Goal: Task Accomplishment & Management: Use online tool/utility

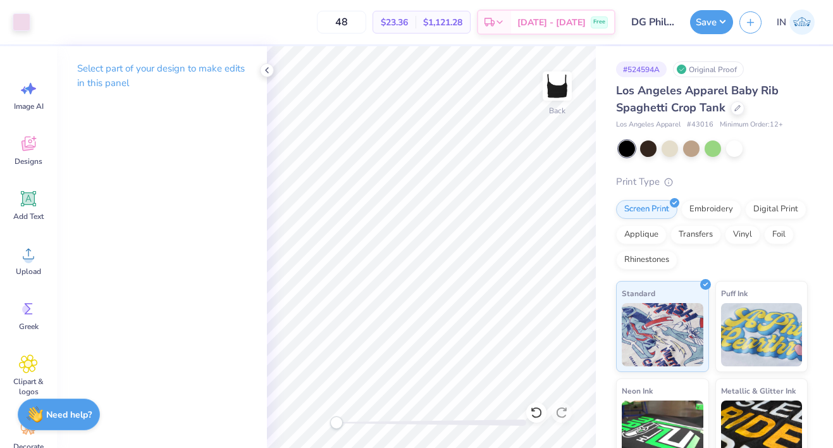
scroll to position [119, 0]
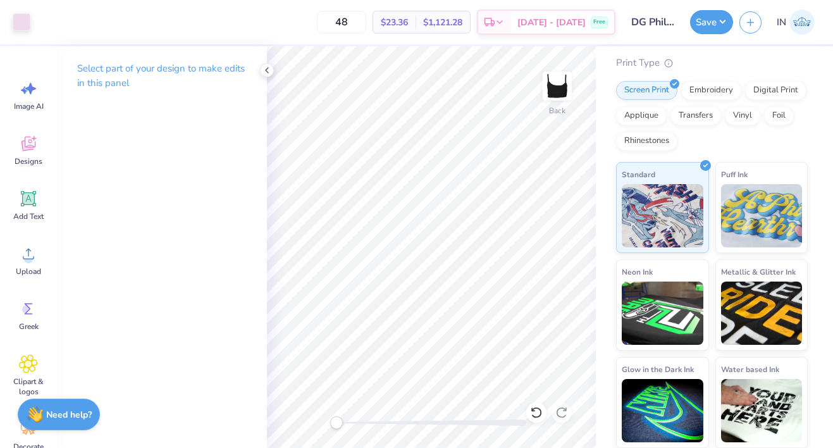
click at [643, 30] on input "DG Philanthropy 3" at bounding box center [653, 21] width 62 height 25
click at [268, 71] on icon at bounding box center [267, 70] width 10 height 10
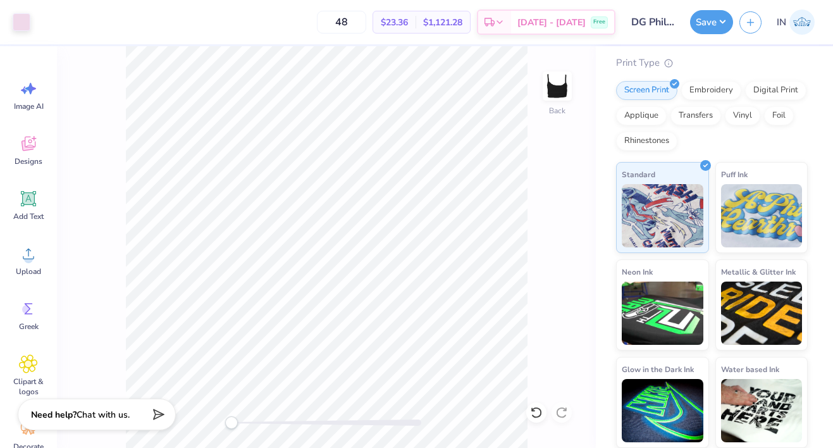
scroll to position [0, 0]
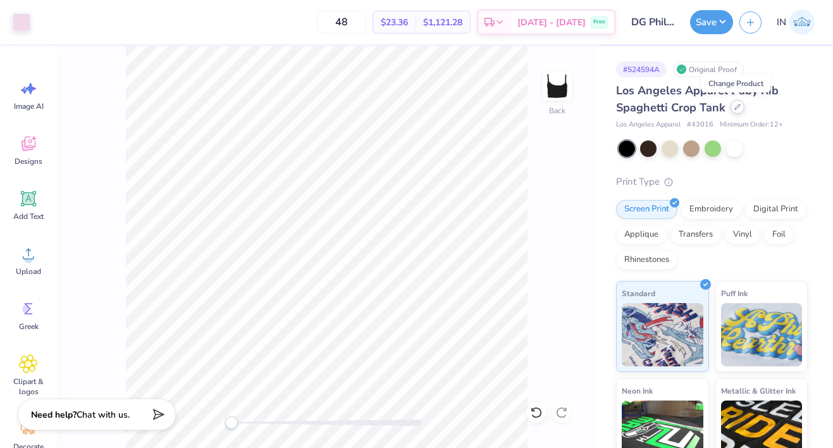
click at [739, 111] on div at bounding box center [737, 107] width 14 height 14
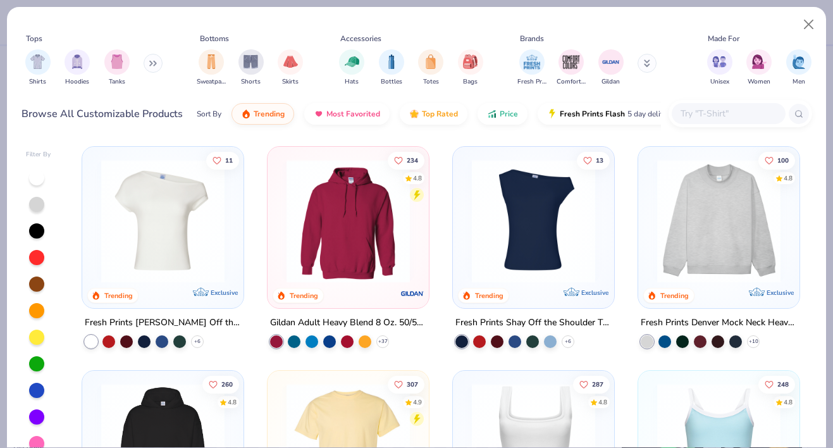
click at [735, 112] on input "text" at bounding box center [727, 113] width 97 height 15
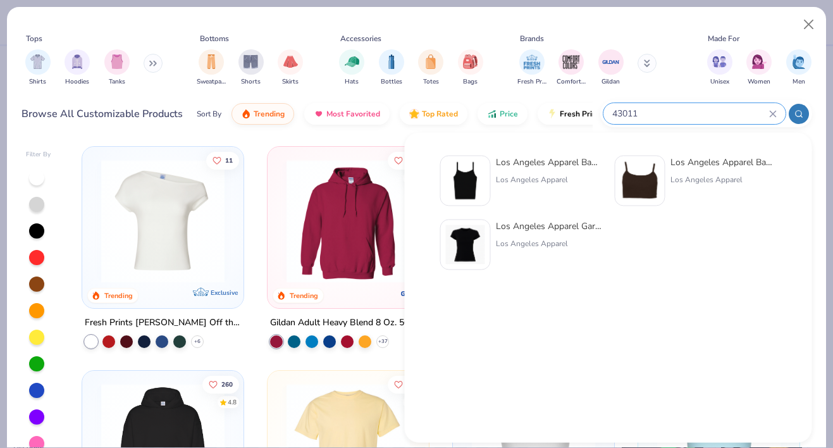
type input "43011"
click at [538, 176] on div "Los Angeles Apparel" at bounding box center [549, 179] width 106 height 11
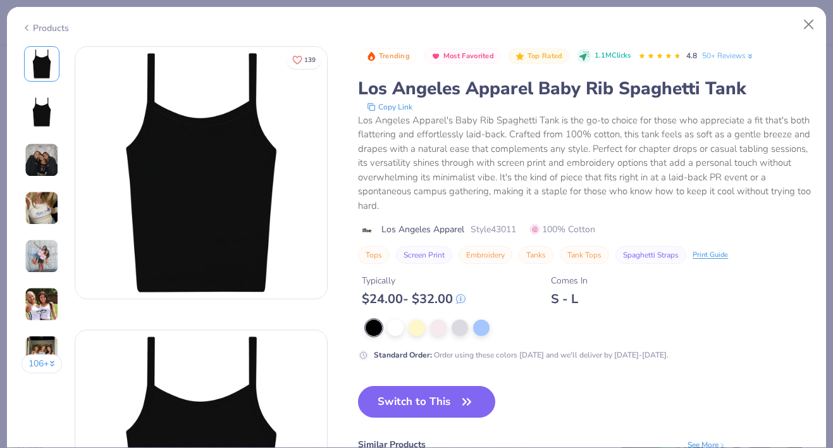
click at [378, 331] on div at bounding box center [374, 327] width 16 height 16
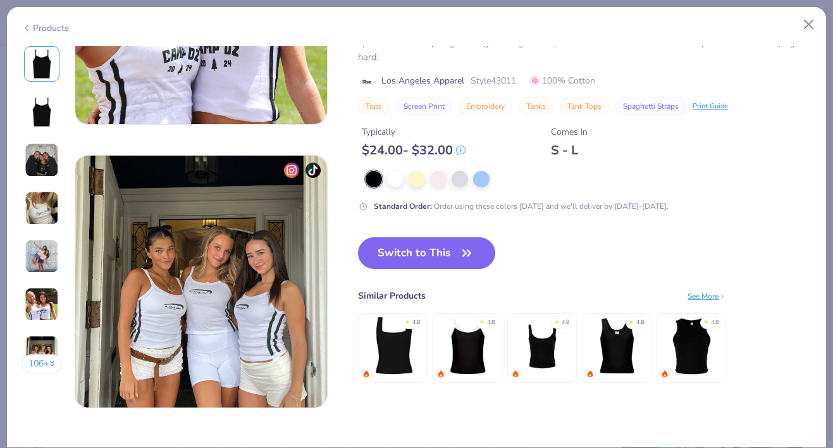
scroll to position [982, 0]
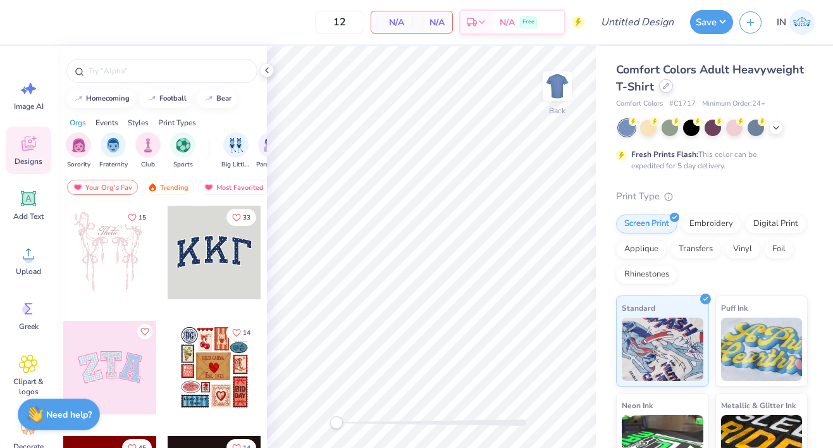
click at [665, 83] on icon at bounding box center [666, 86] width 6 height 6
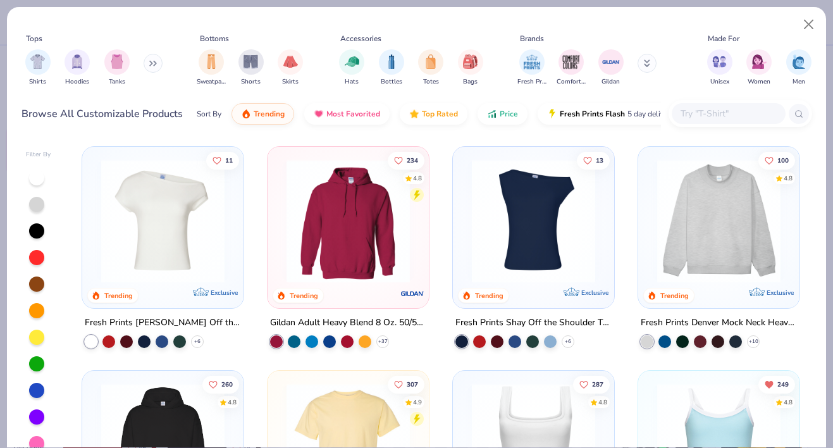
click at [691, 111] on input "text" at bounding box center [727, 113] width 97 height 15
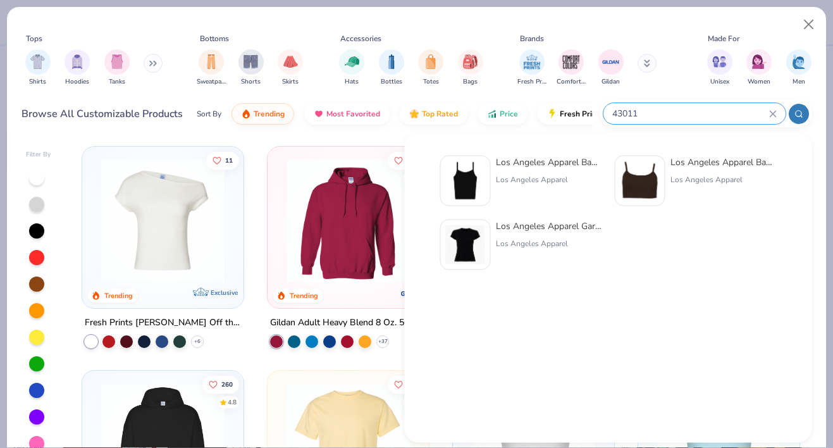
type input "43011"
click at [531, 163] on div "Los Angeles Apparel Baby Rib Spaghetti Tank" at bounding box center [549, 162] width 106 height 13
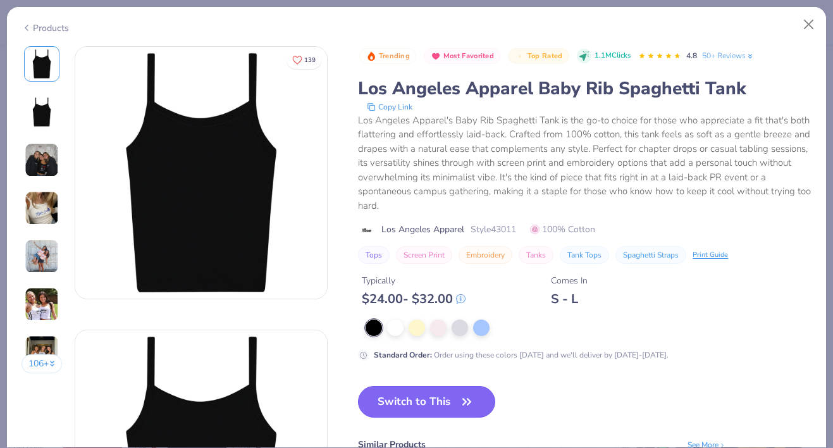
click at [431, 404] on button "Switch to This" at bounding box center [426, 402] width 137 height 32
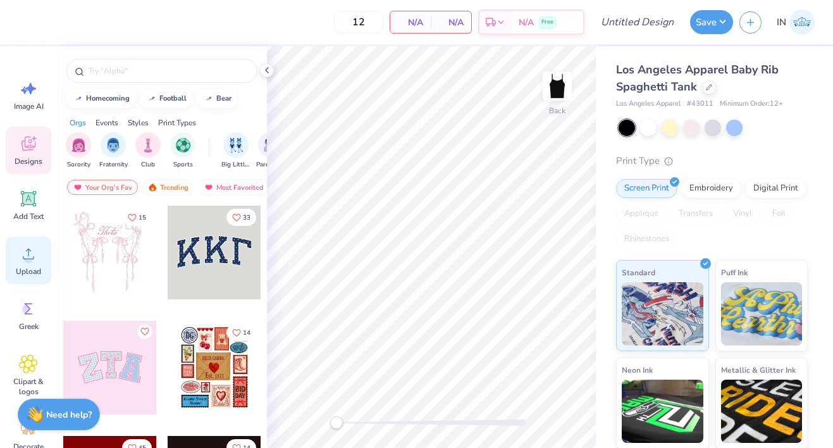
click at [30, 263] on div "Upload" at bounding box center [29, 260] width 46 height 47
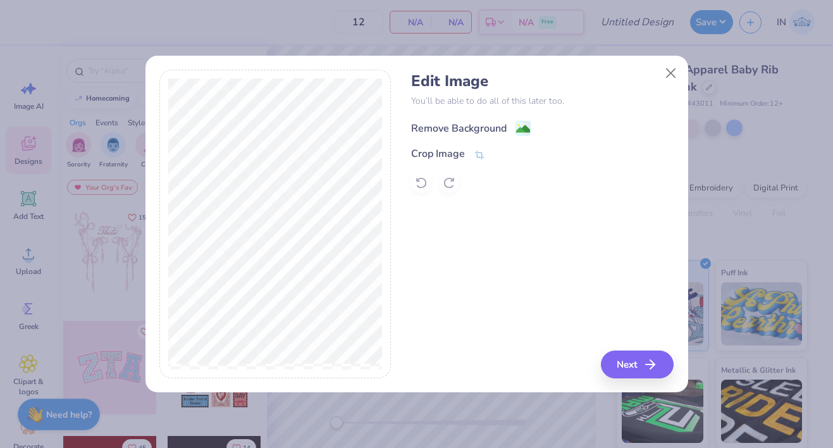
click at [517, 129] on image at bounding box center [523, 129] width 14 height 14
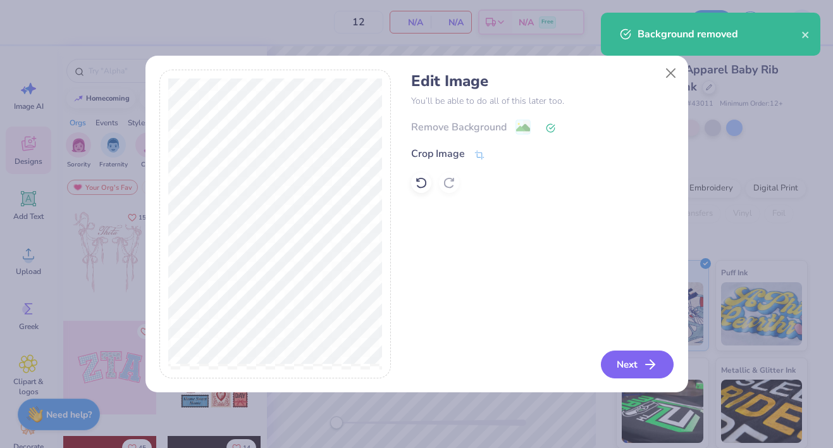
click at [644, 362] on button "Next" at bounding box center [637, 364] width 73 height 28
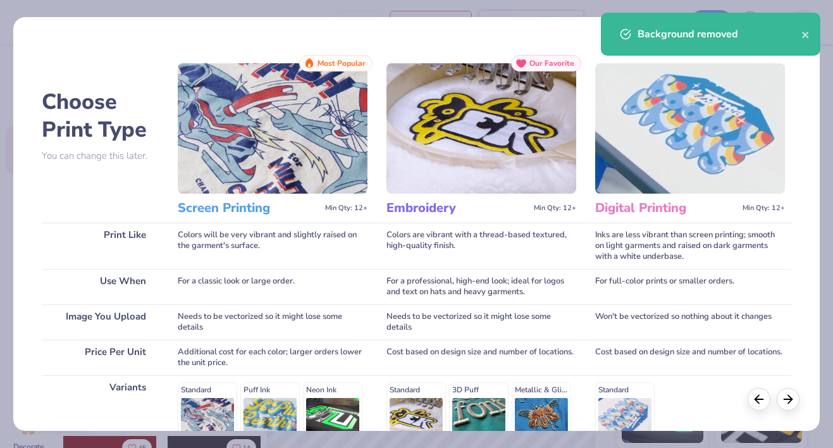
click at [293, 184] on img at bounding box center [273, 128] width 190 height 130
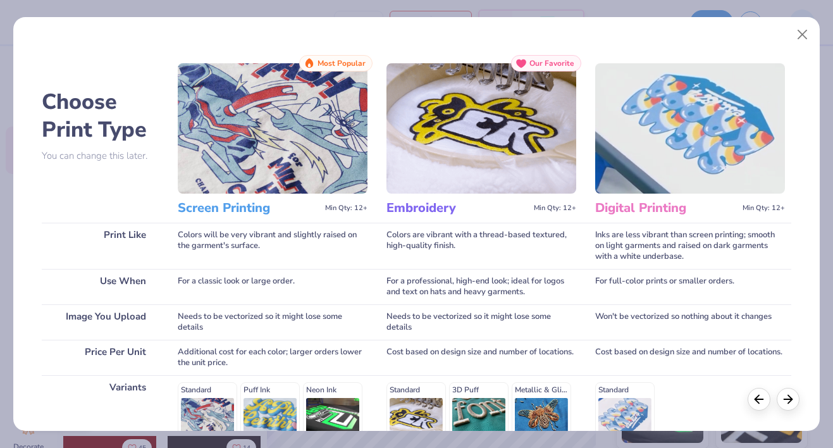
scroll to position [183, 0]
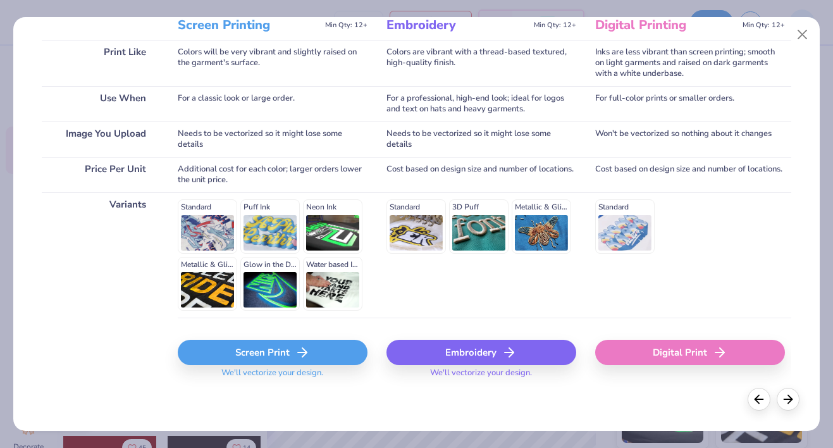
click at [314, 350] on div "Screen Print" at bounding box center [273, 352] width 190 height 25
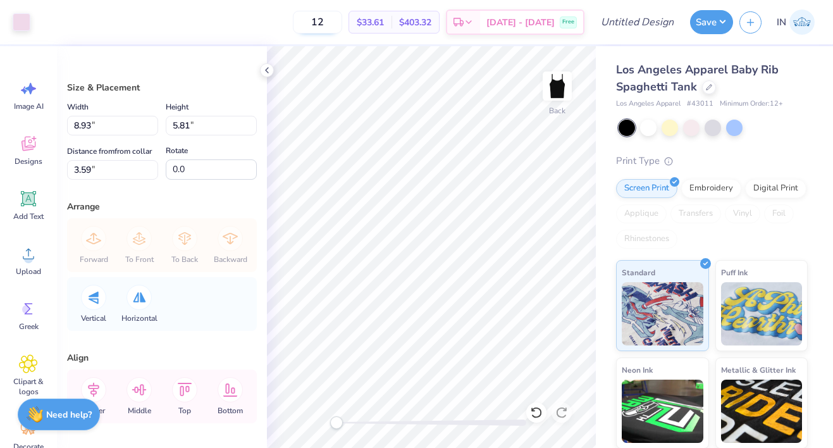
click at [342, 23] on input "12" at bounding box center [317, 22] width 49 height 23
type input "1"
type input "5"
type input "48"
click at [711, 20] on button "Save" at bounding box center [711, 20] width 43 height 24
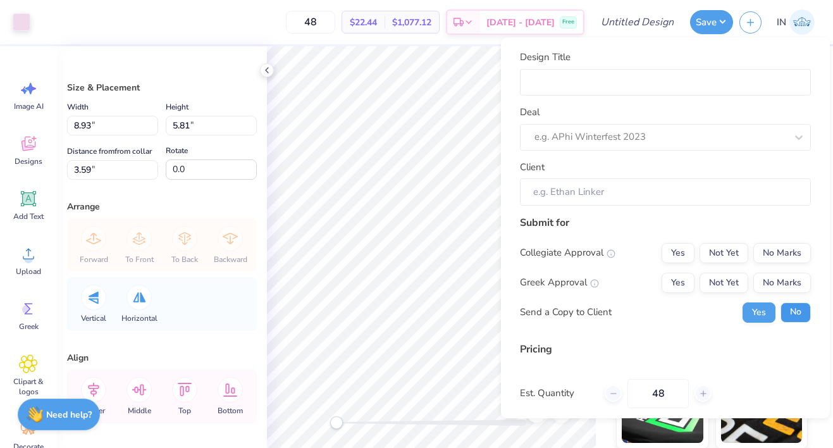
click at [799, 310] on button "No" at bounding box center [795, 312] width 30 height 20
click at [782, 250] on button "No Marks" at bounding box center [782, 253] width 58 height 20
click at [730, 279] on button "Not Yet" at bounding box center [723, 283] width 49 height 20
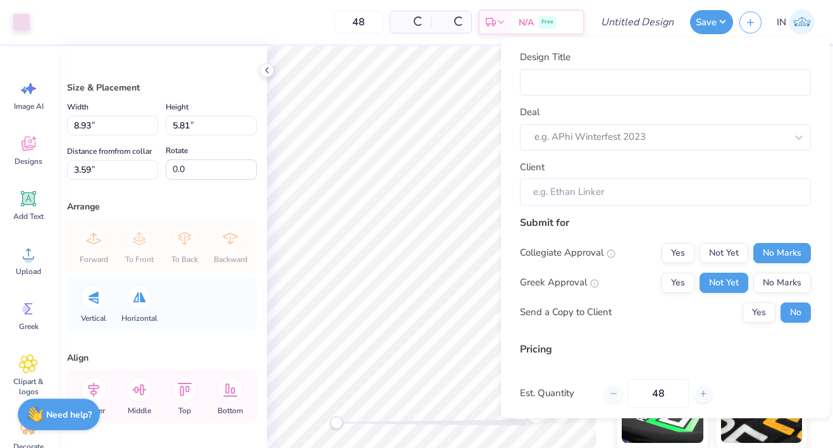
type input "$22.44"
click at [649, 81] on input "Design Title" at bounding box center [665, 82] width 291 height 27
type input "D"
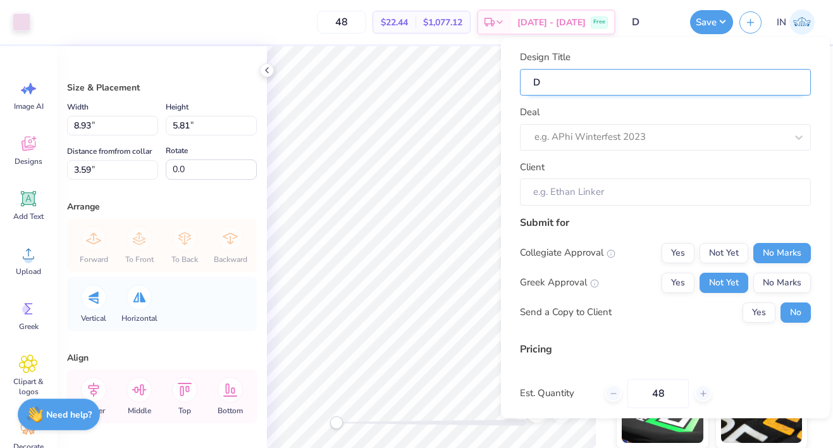
type input "DG"
type input "DG P"
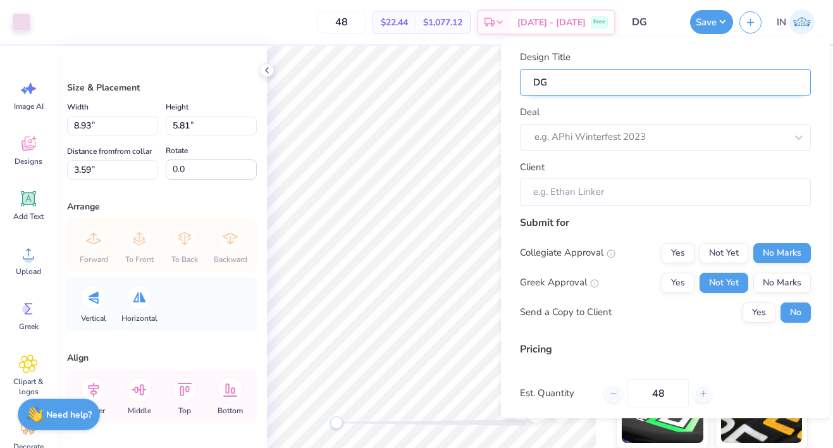
type input "DG P"
type input "DG Ph"
type input "DG Phi"
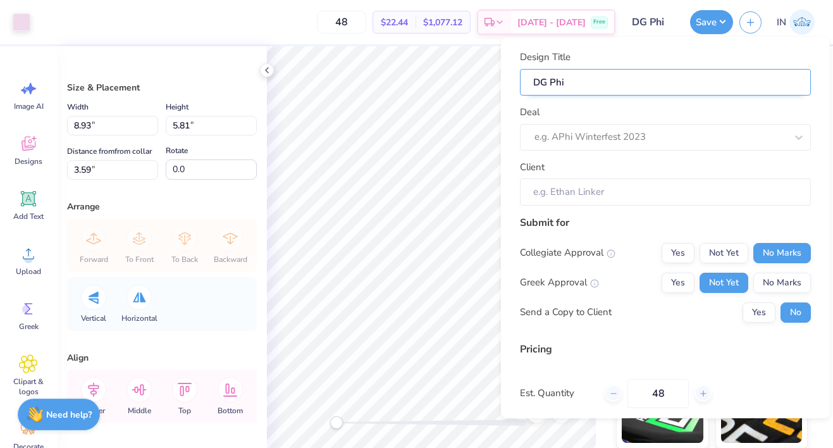
type input "DG Phil"
type input "DG Phila"
type input "DG Philan"
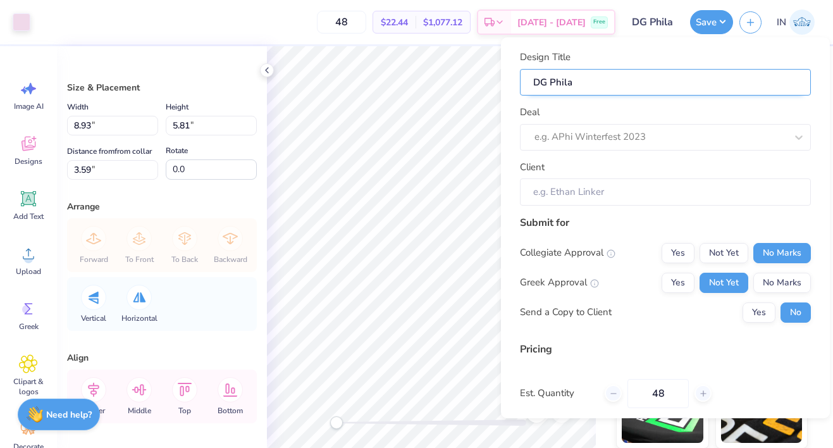
type input "DG Philan"
type input "DG Philant"
type input "DG Philanth"
type input "DG Philanthr"
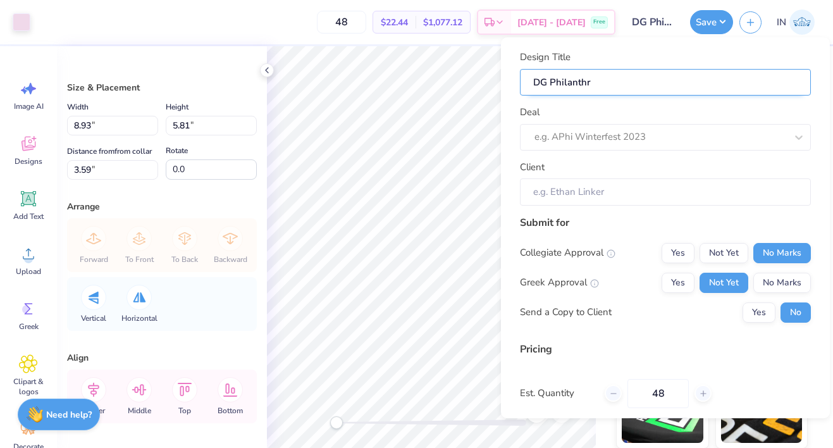
type input "DG Philanthro"
type input "DG Philanthrop"
type input "DG Philanthropy"
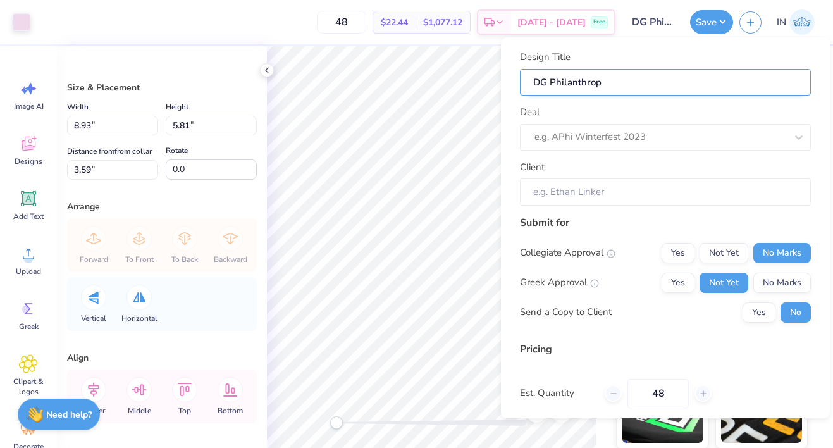
type input "DG Philanthropy"
type input "DG Philanthropy 2"
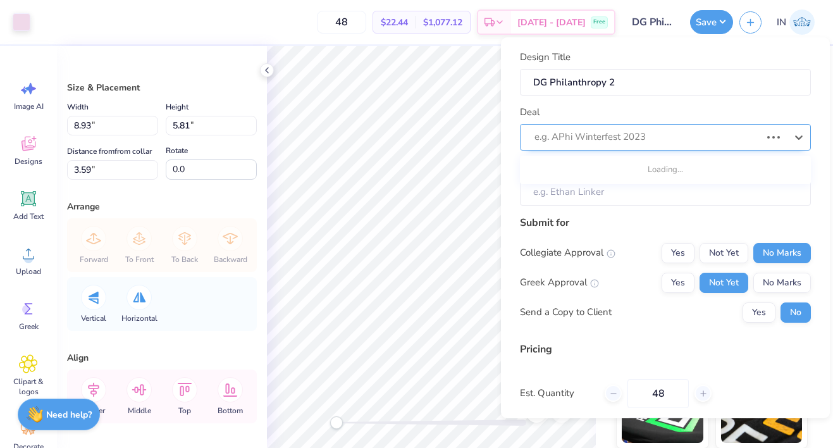
click at [639, 130] on div at bounding box center [647, 136] width 226 height 17
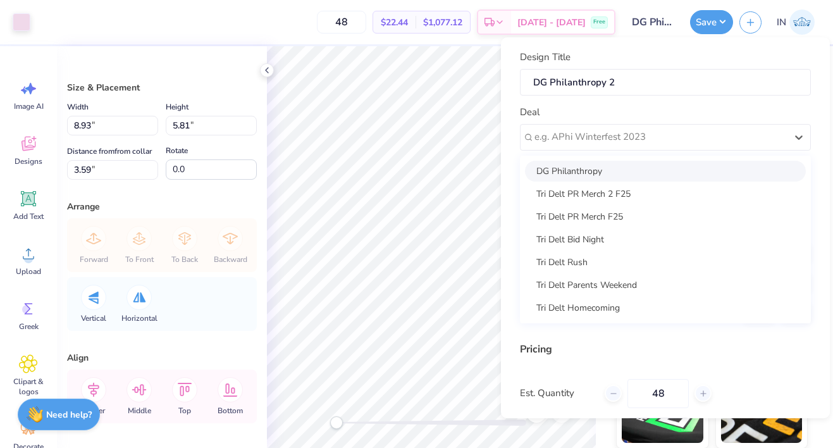
click at [636, 171] on div "DG Philanthropy" at bounding box center [665, 171] width 281 height 21
type input "Taylor Bates"
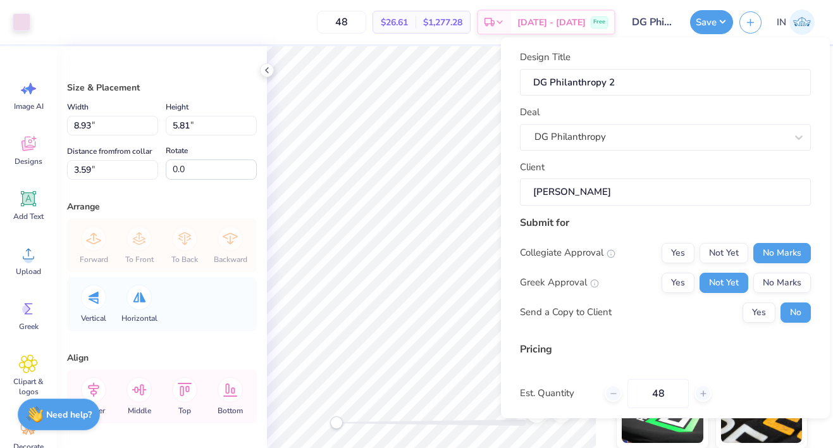
scroll to position [101, 0]
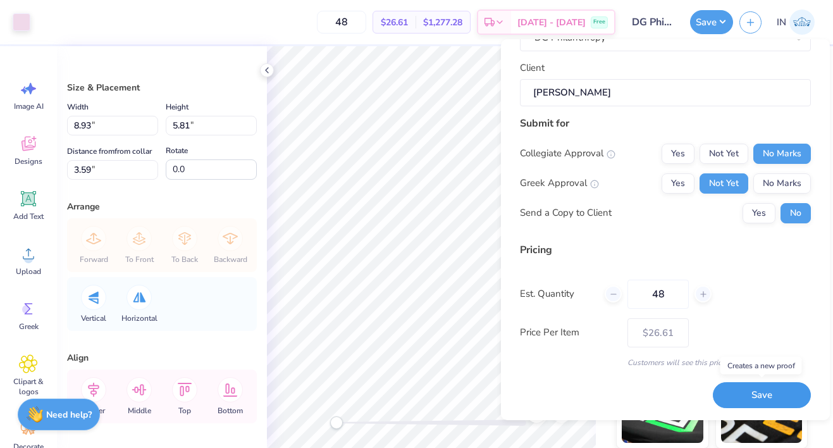
click at [763, 394] on button "Save" at bounding box center [762, 395] width 98 height 26
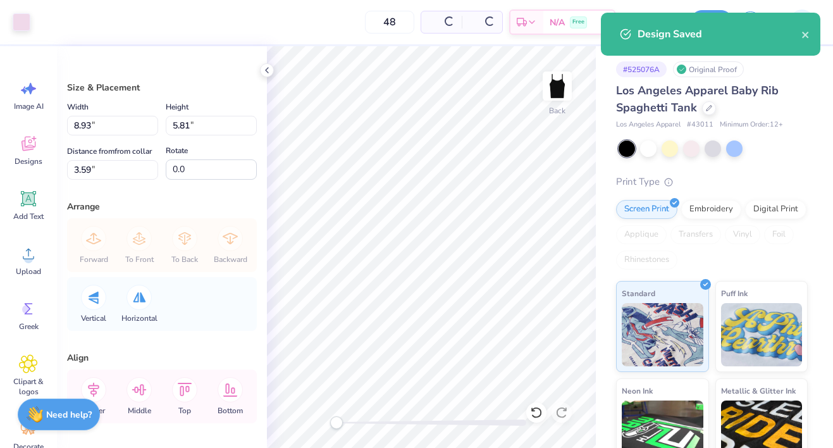
type input "$26.61"
